Goal: Find contact information: Find contact information

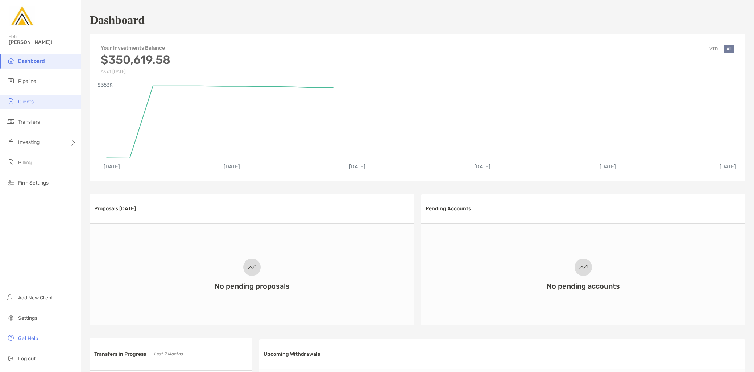
click at [45, 103] on li "Clients" at bounding box center [40, 102] width 81 height 15
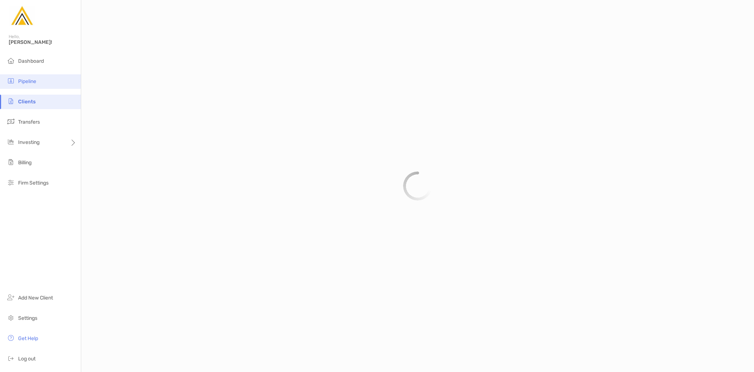
click at [45, 86] on li "Pipeline" at bounding box center [40, 81] width 81 height 15
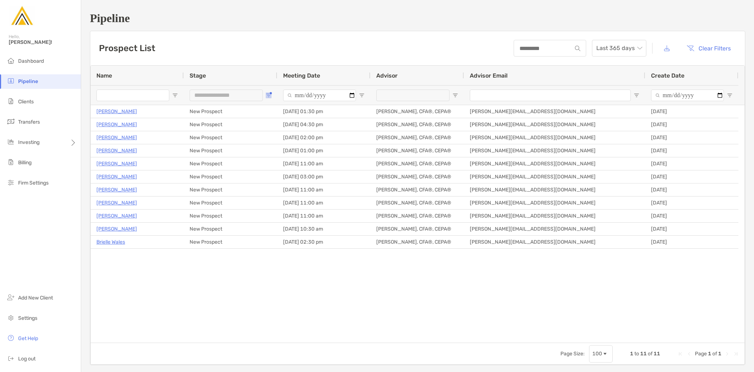
click at [271, 96] on span "Open Filter Menu" at bounding box center [269, 95] width 6 height 6
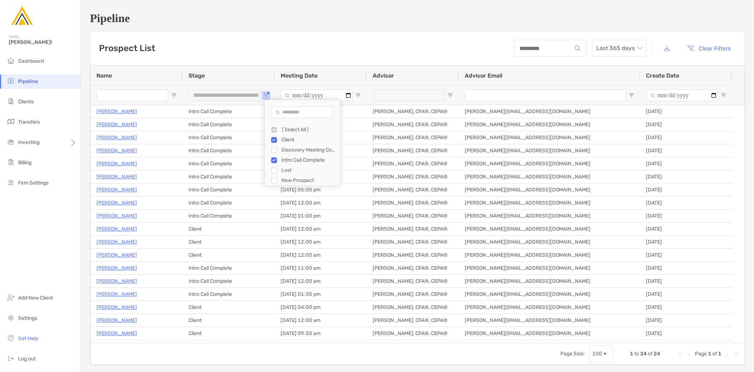
click at [275, 148] on div "Discovery Meeting Complete" at bounding box center [305, 150] width 69 height 10
type input "**********"
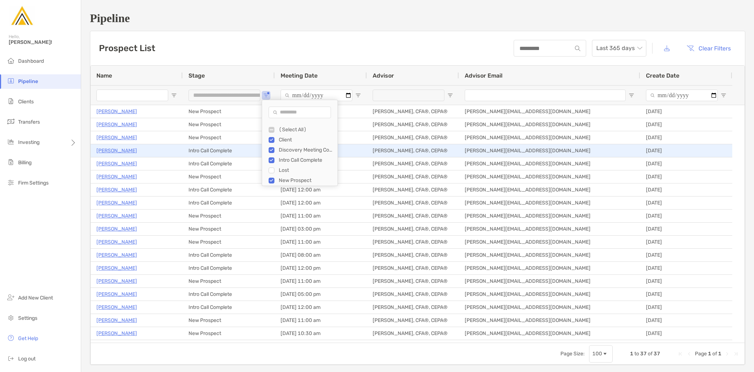
click at [122, 153] on p "David Duckett" at bounding box center [116, 150] width 41 height 9
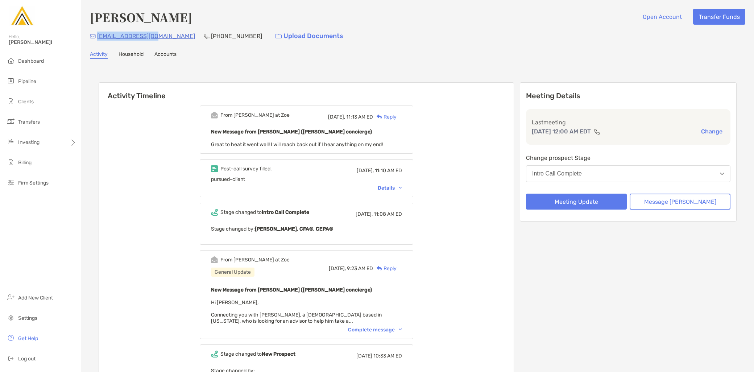
drag, startPoint x: 158, startPoint y: 37, endPoint x: 96, endPoint y: 37, distance: 62.0
click at [96, 37] on div "duck7090@gmail.com (240) 346-5078 Upload Documents" at bounding box center [418, 36] width 656 height 16
copy p "[EMAIL_ADDRESS][DOMAIN_NAME]"
click at [208, 63] on div "David Duckett Open Account Transfer Funds duck7090@gmail.com (240) 346-5078 Upl…" at bounding box center [417, 235] width 673 height 470
